Goal: Information Seeking & Learning: Find specific fact

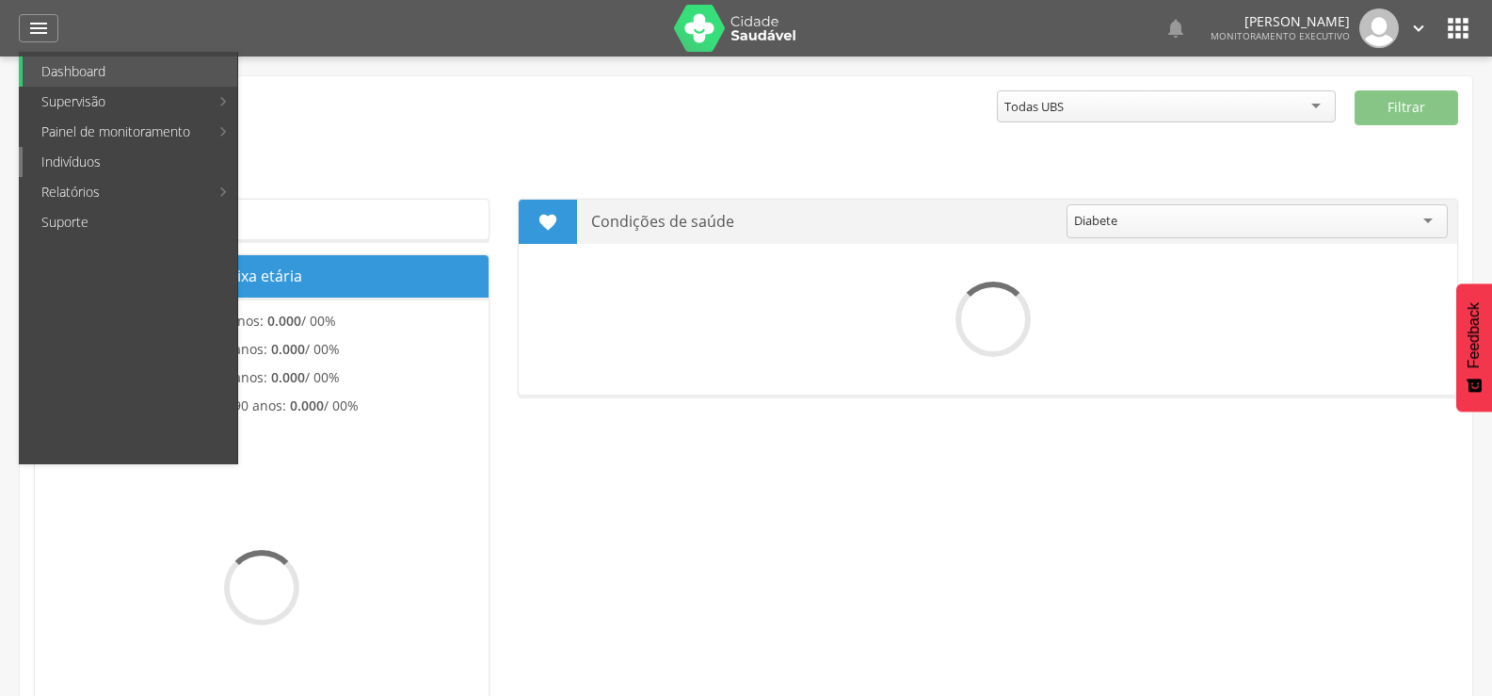
click at [57, 165] on link "Indivíduos" at bounding box center [130, 162] width 215 height 30
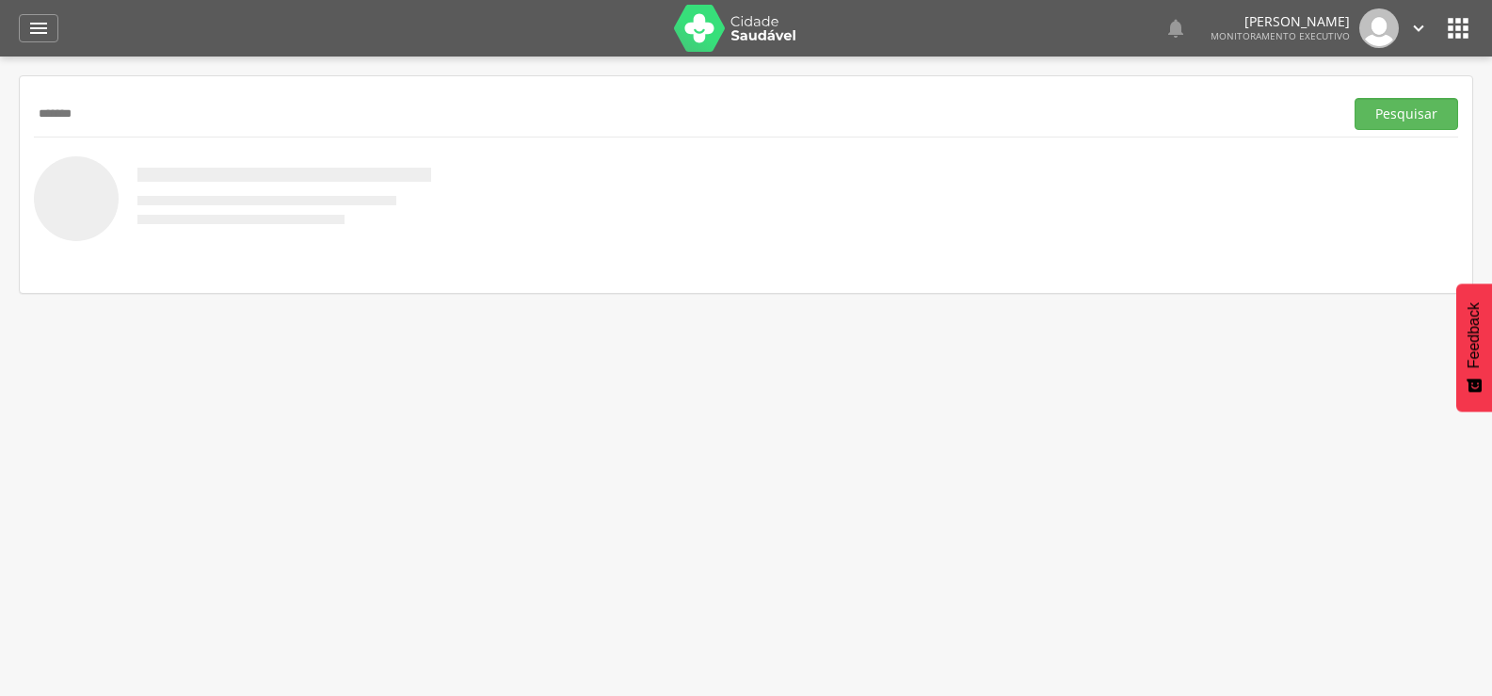
type input "*******"
click at [1355, 98] on button "Pesquisar" at bounding box center [1407, 114] width 104 height 32
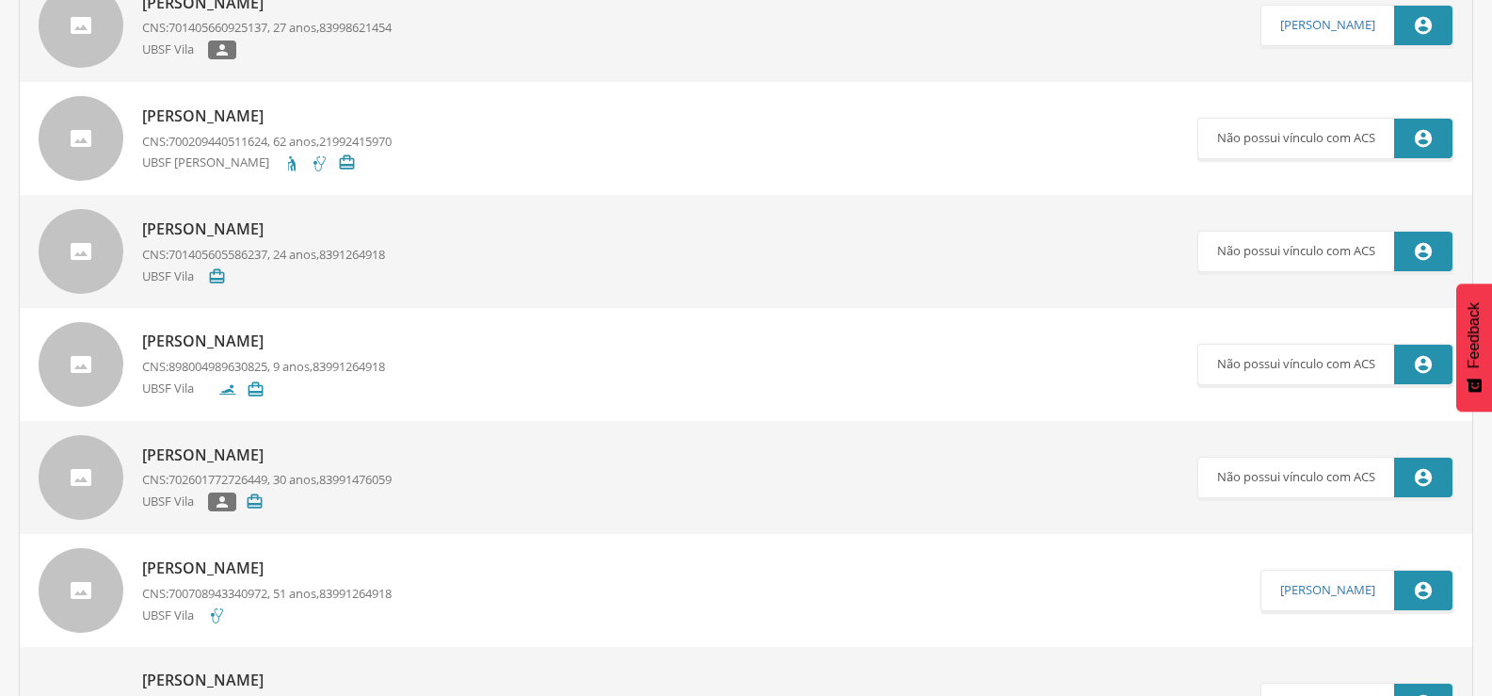
scroll to position [94, 0]
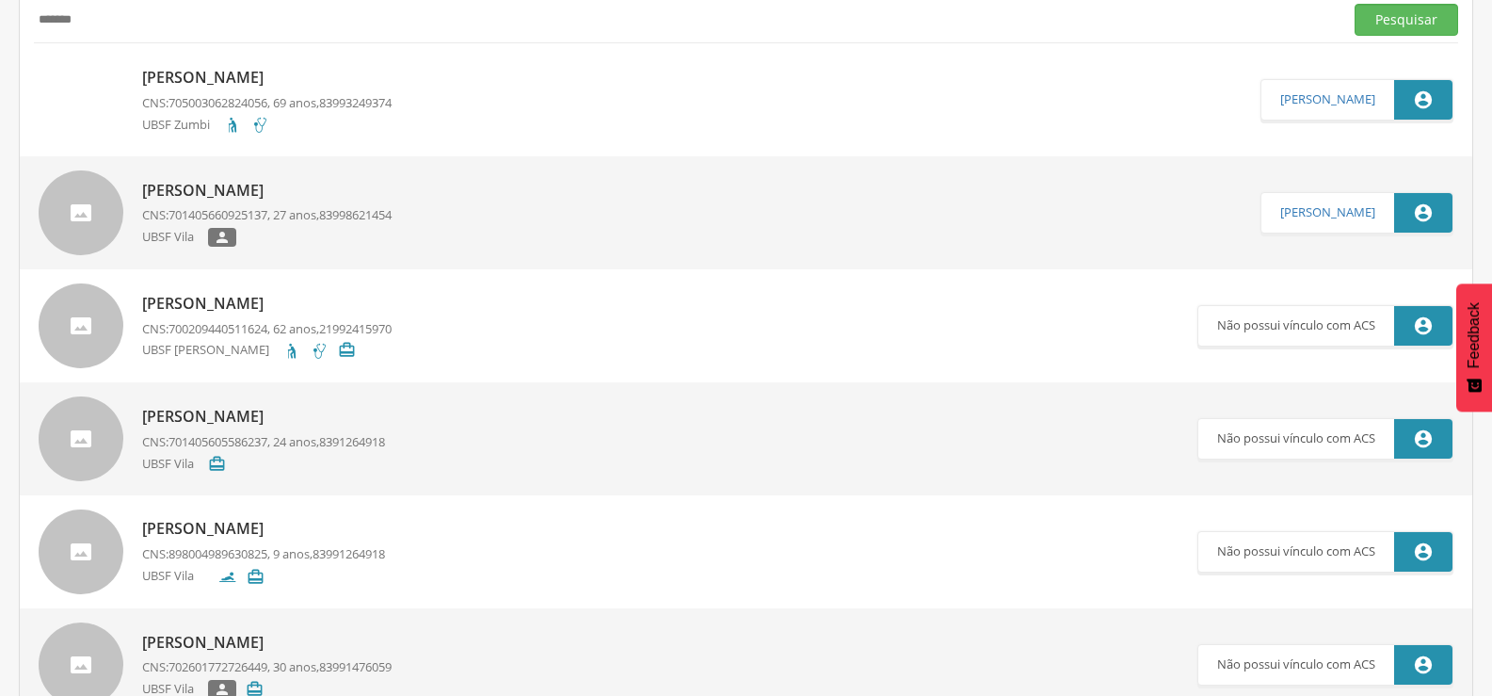
click at [206, 71] on p "[PERSON_NAME]" at bounding box center [266, 78] width 249 height 22
type input "**********"
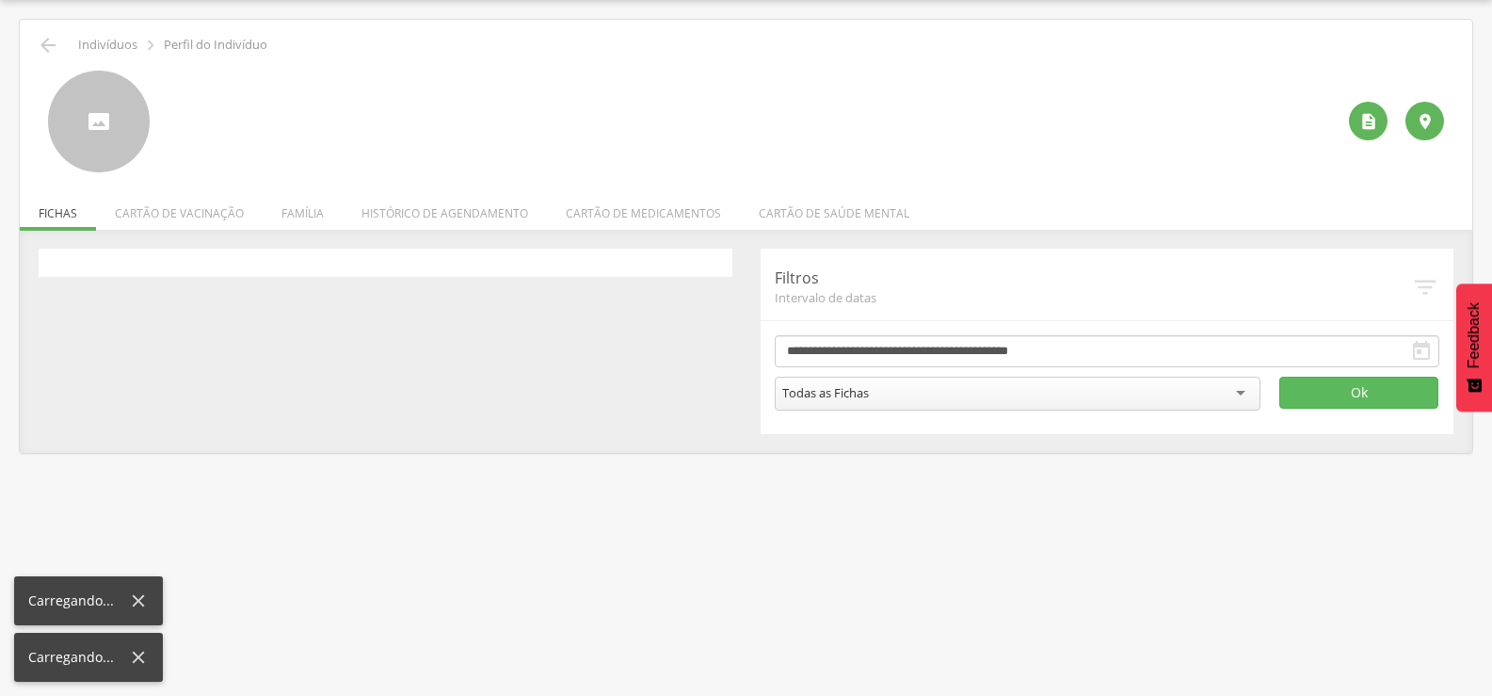
scroll to position [56, 0]
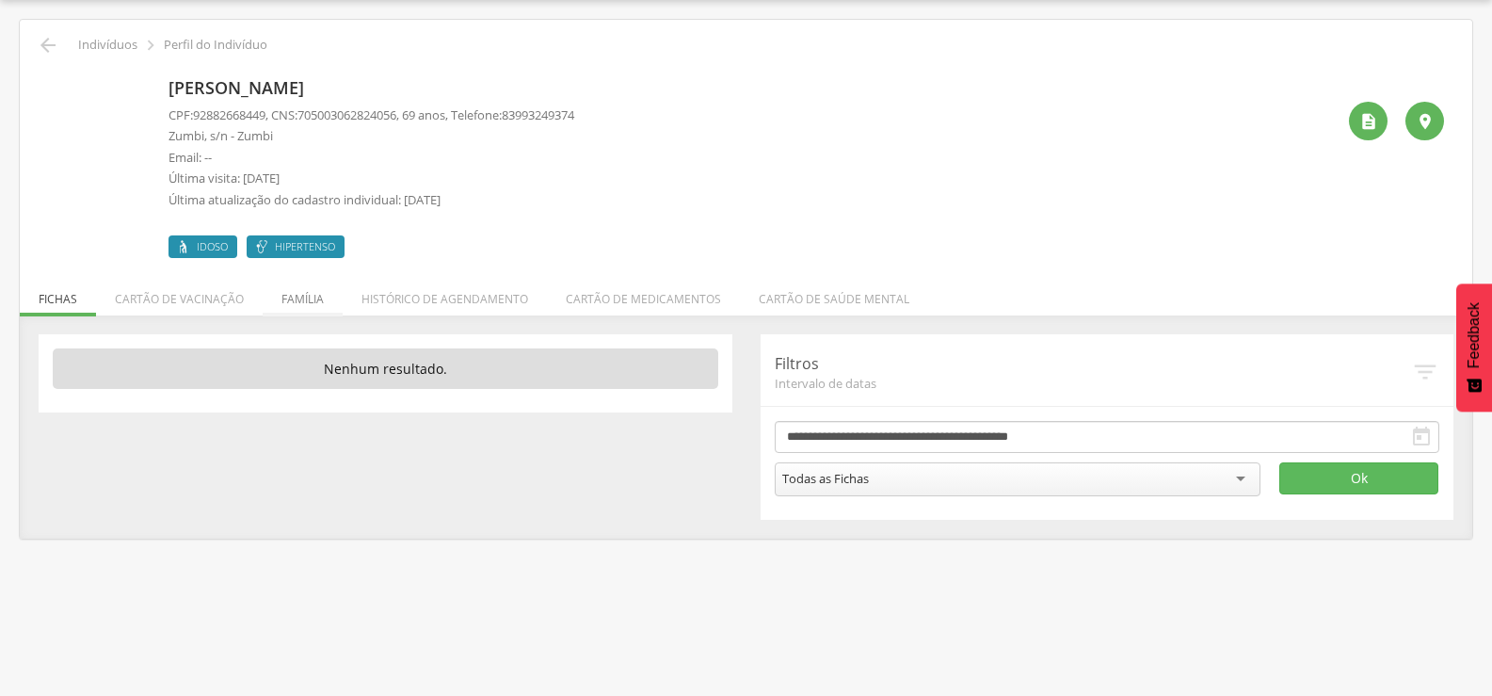
click at [329, 301] on li "Família" at bounding box center [303, 294] width 80 height 44
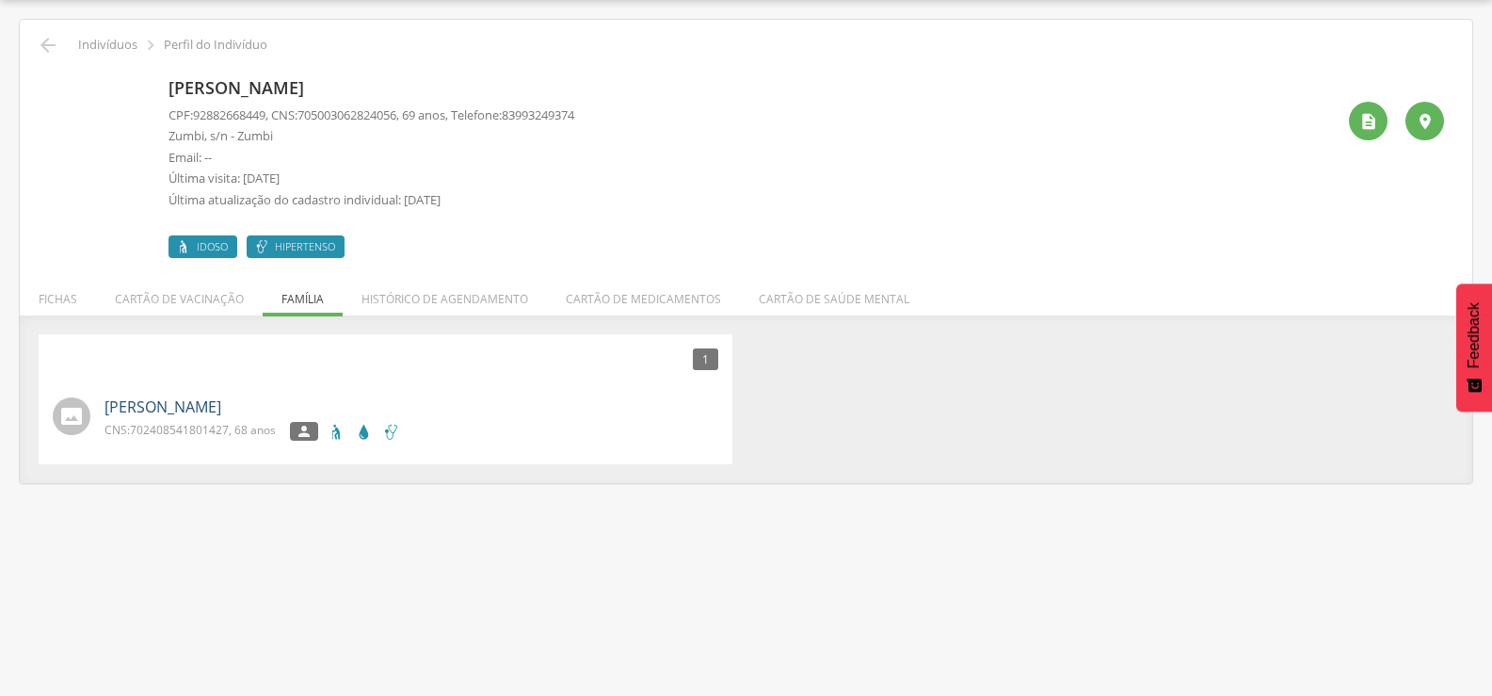
click at [164, 396] on link "[PERSON_NAME]" at bounding box center [163, 407] width 117 height 22
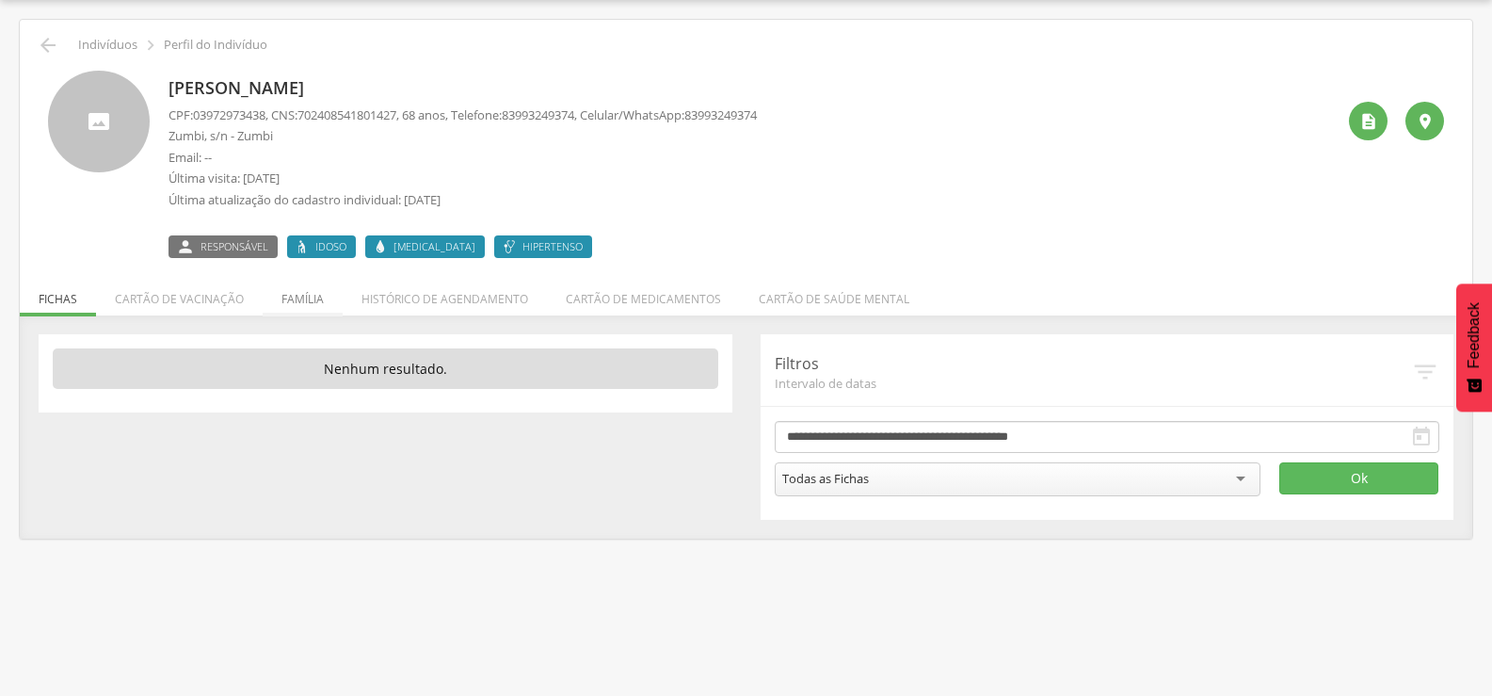
click at [290, 298] on li "Família" at bounding box center [303, 294] width 80 height 44
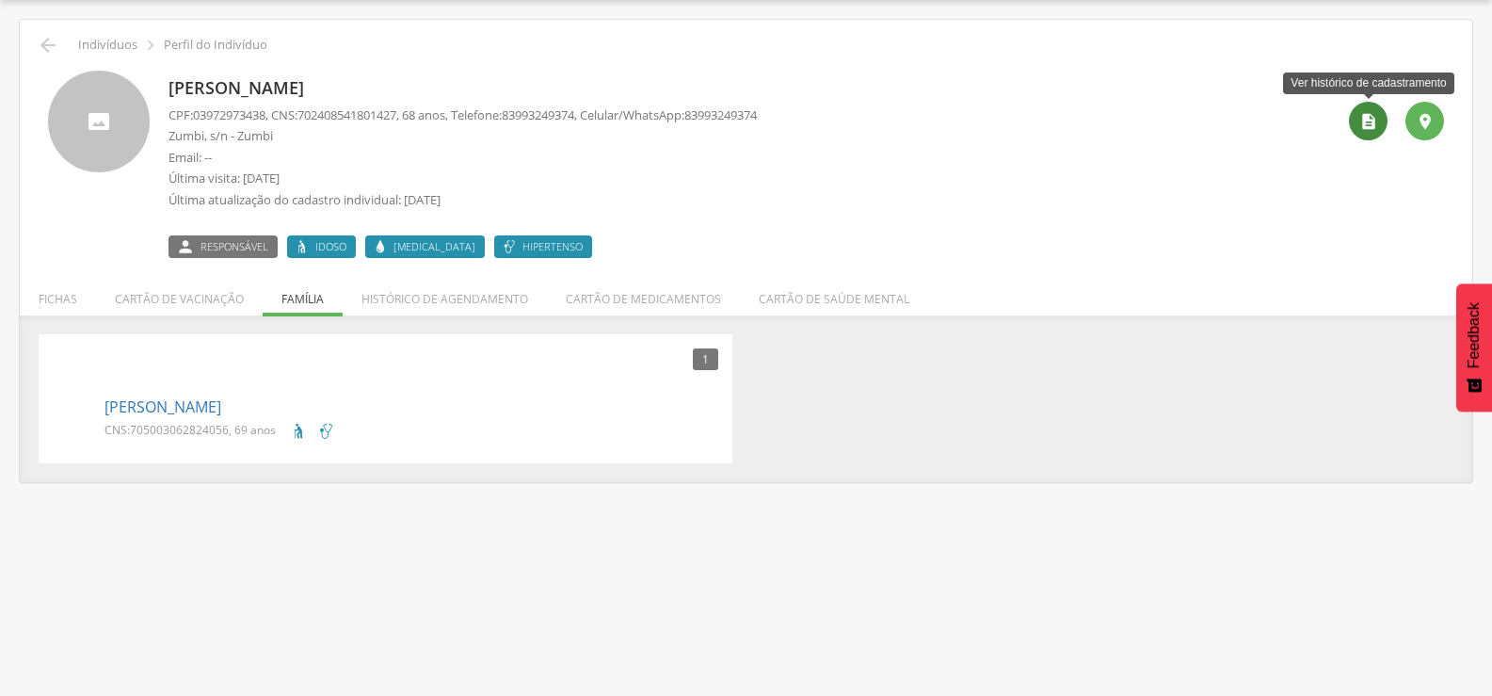
click at [1365, 120] on icon "" at bounding box center [1368, 121] width 19 height 19
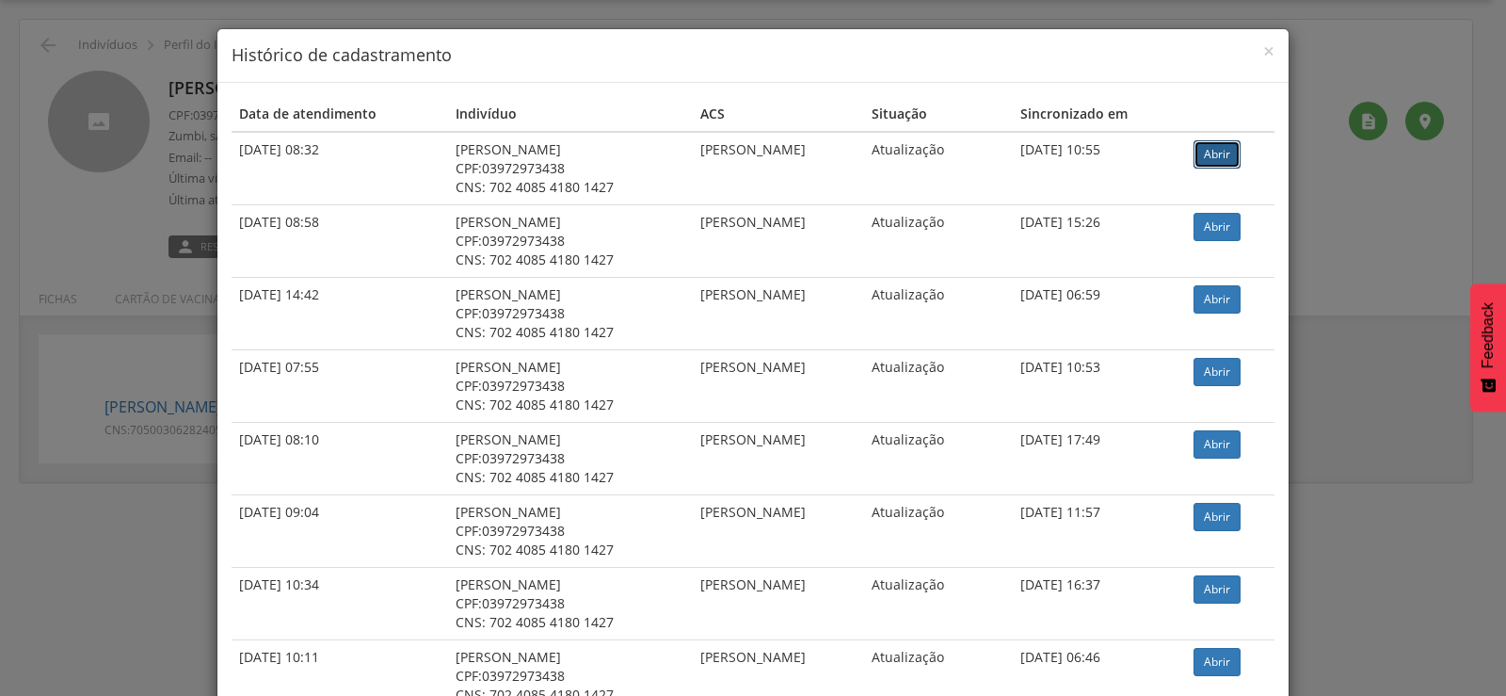
click at [1222, 164] on link "Abrir" at bounding box center [1217, 154] width 47 height 28
click at [158, 122] on div "× Histórico de cadastramento Data de atendimento Indivíduo ACS Situação Sincron…" at bounding box center [753, 348] width 1506 height 696
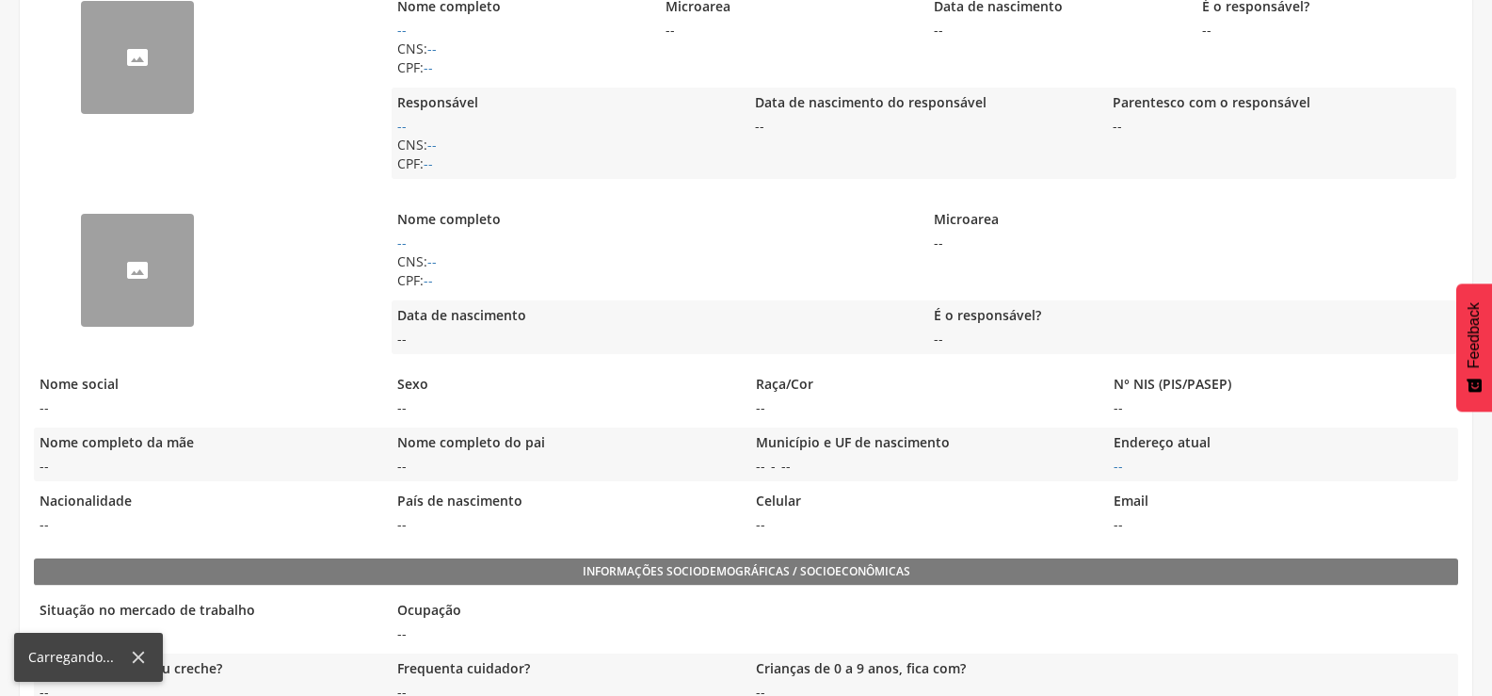
scroll to position [284, 0]
